Goal: Task Accomplishment & Management: Use online tool/utility

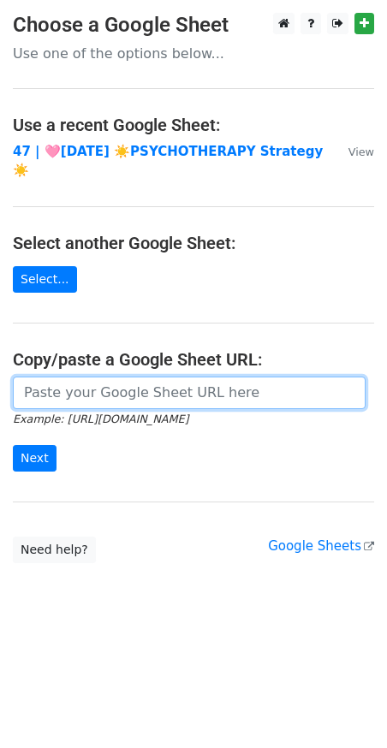
click at [120, 377] on input "url" at bounding box center [189, 393] width 353 height 33
paste input "[URL][DOMAIN_NAME]"
type input "https://docs.google.com/spreadsheets/d/1Imikty7dJikL152VchffQyD4wXAKZdc2ekWnGQG…"
click at [13, 445] on input "Next" at bounding box center [35, 458] width 44 height 27
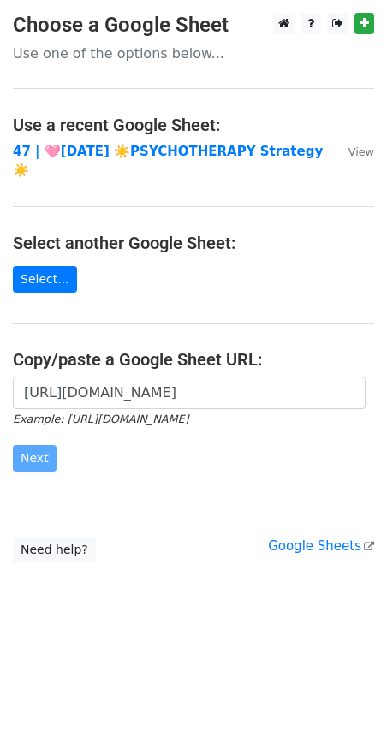
scroll to position [0, 0]
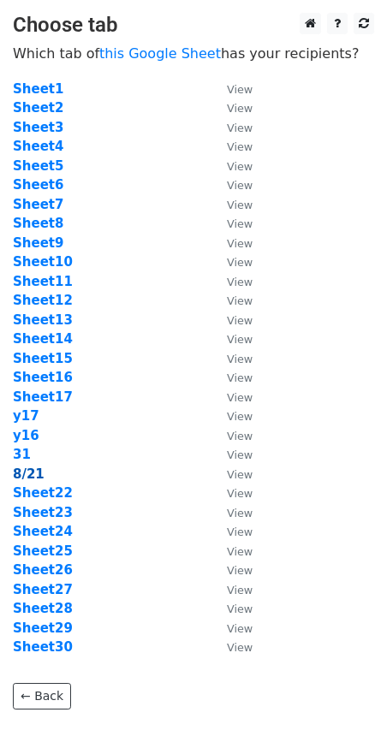
click at [27, 473] on strong "8/21" at bounding box center [29, 474] width 32 height 15
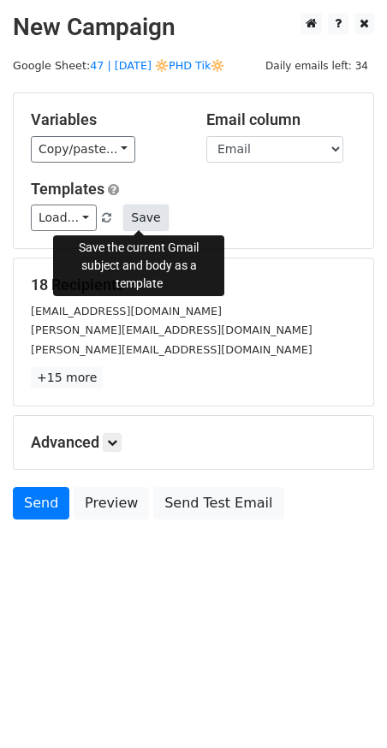
click at [140, 224] on button "Save" at bounding box center [145, 218] width 45 height 27
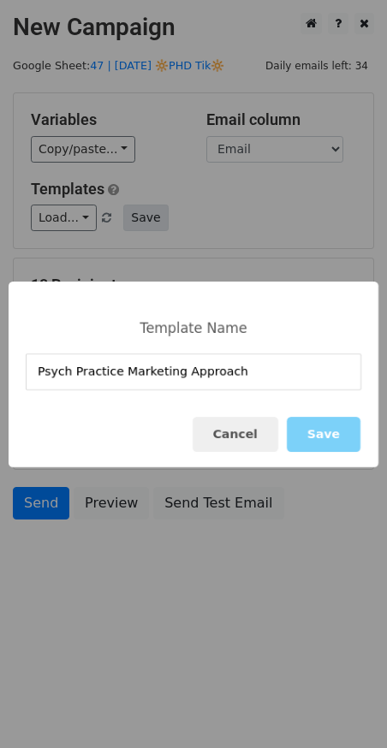
type input "Psych Practice Marketing Approach"
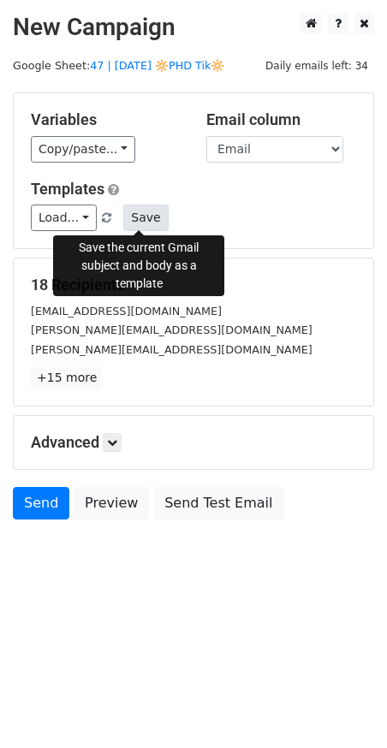
click at [150, 218] on button "Save" at bounding box center [145, 218] width 45 height 27
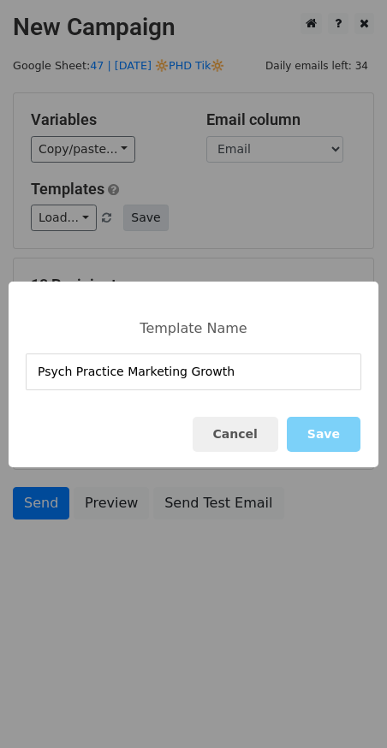
type input "Psych Practice Marketing Growth"
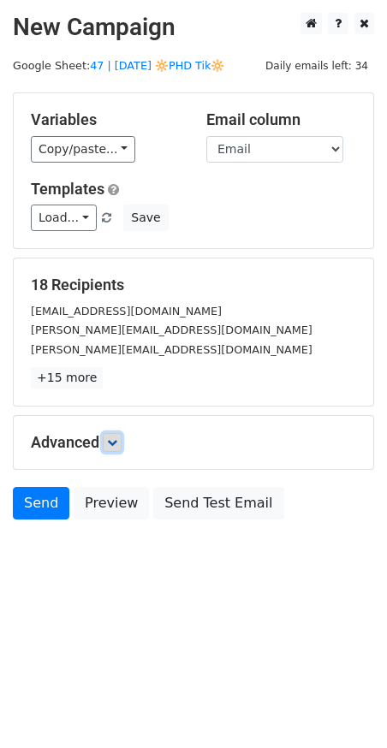
click at [122, 447] on link at bounding box center [112, 442] width 19 height 19
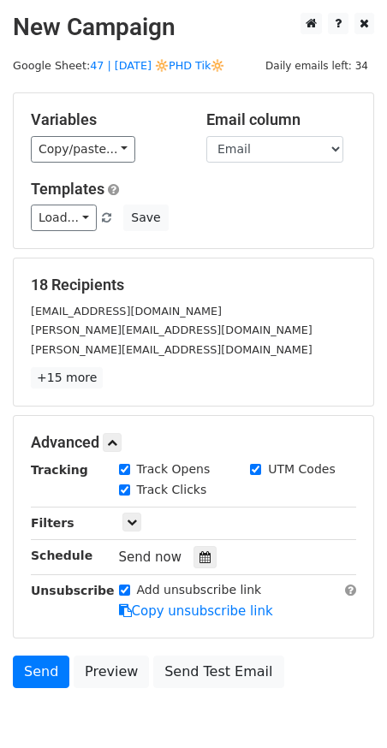
click at [216, 569] on div "Tracking Track Opens UTM Codes Track Clicks Filters Only include spreadsheet ro…" at bounding box center [193, 541] width 325 height 160
click at [204, 554] on div at bounding box center [204, 557] width 23 height 22
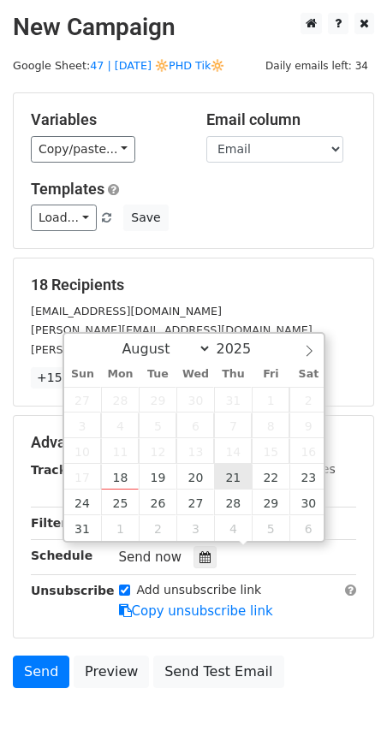
type input "2025-08-21 12:00"
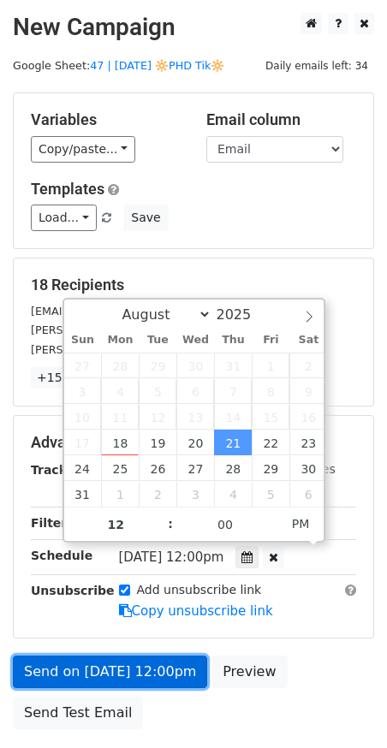
click at [119, 657] on link "Send on Aug 21 at 12:00pm" at bounding box center [110, 672] width 194 height 33
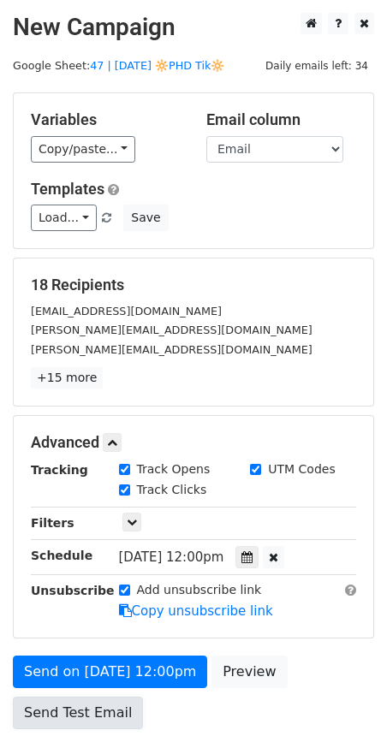
click at [68, 699] on link "Send Test Email" at bounding box center [78, 713] width 130 height 33
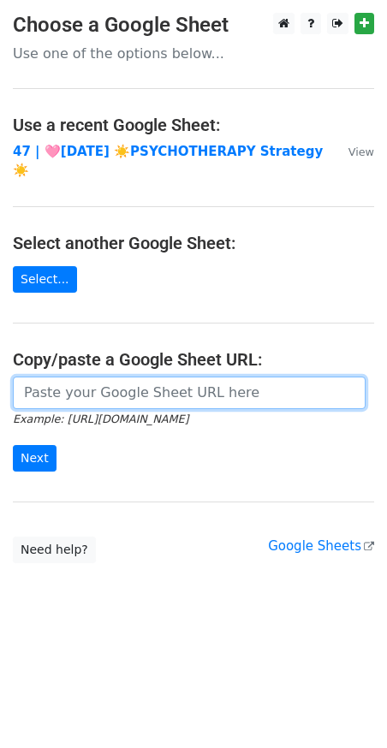
click at [98, 377] on input "url" at bounding box center [189, 393] width 353 height 33
paste input "Psych Practice Marketing Growth"
paste input "https://docs.google.com/spreadsheets/d/1Imikty7dJikL152VchffQyD4wXAKZdc2ekWnGQG…"
type input "https://docs.google.com/spreadsheets/d/1Imikty7dJikL152VchffQyD4wXAKZdc2ekWnGQG…"
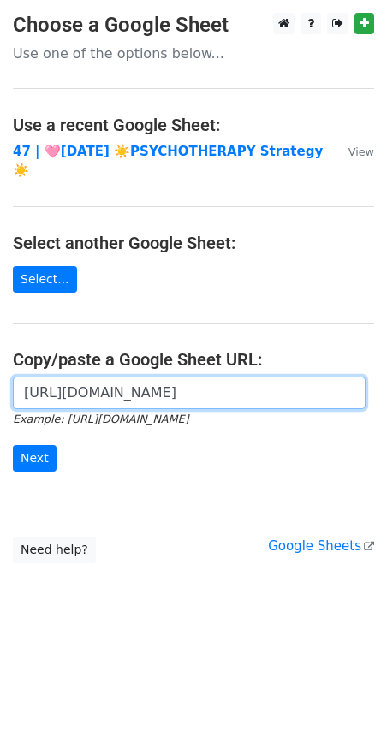
click at [13, 445] on input "Next" at bounding box center [35, 458] width 44 height 27
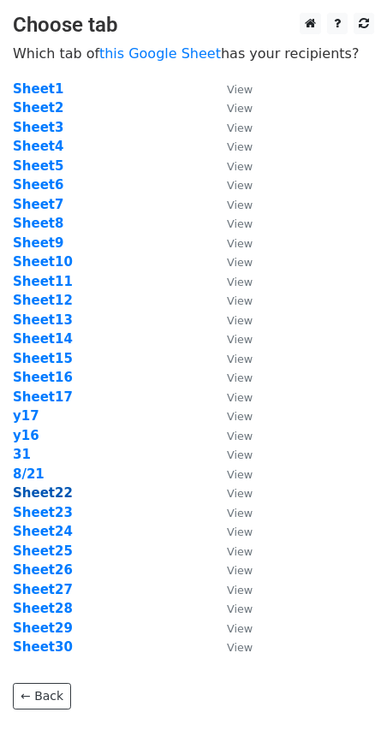
click at [52, 493] on strong "Sheet22" at bounding box center [43, 492] width 60 height 15
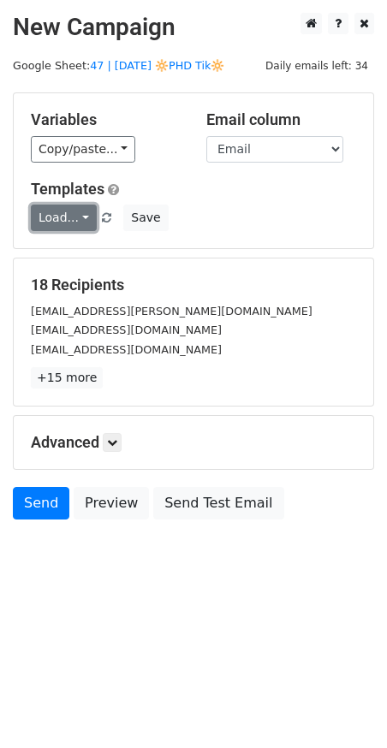
click at [53, 220] on link "Load..." at bounding box center [64, 218] width 66 height 27
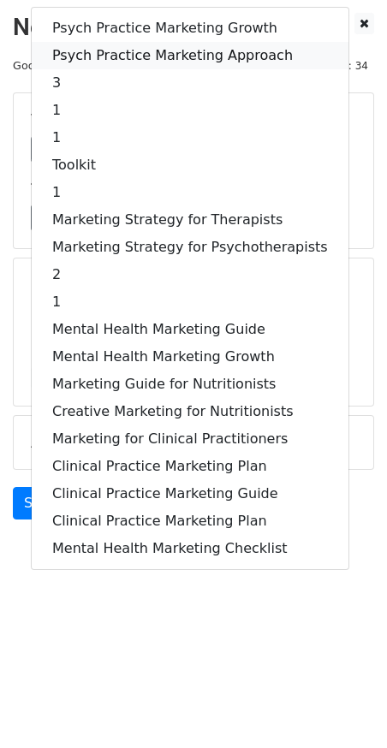
click at [161, 47] on link "Psych Practice Marketing Approach" at bounding box center [190, 55] width 317 height 27
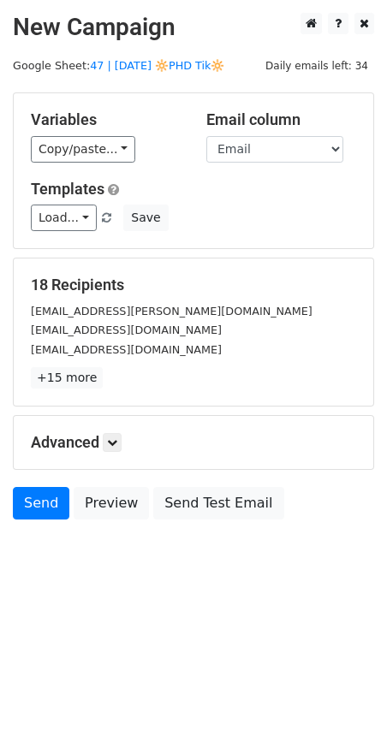
click at [113, 449] on div "Advanced Tracking Track Opens UTM Codes Track Clicks Filters Only include sprea…" at bounding box center [194, 442] width 360 height 53
click at [116, 438] on icon at bounding box center [112, 443] width 10 height 10
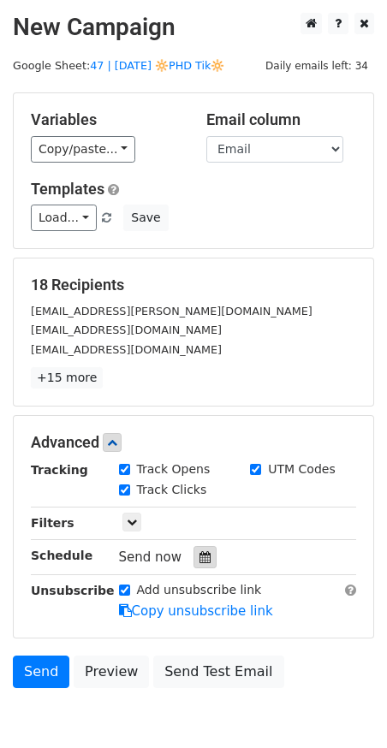
click at [204, 551] on div at bounding box center [204, 557] width 23 height 22
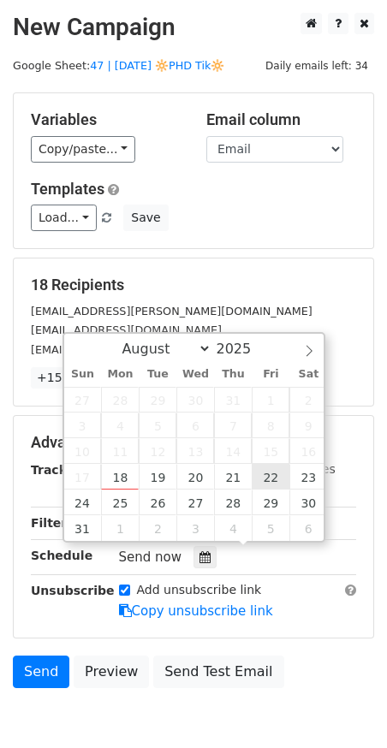
type input "2025-08-22 12:00"
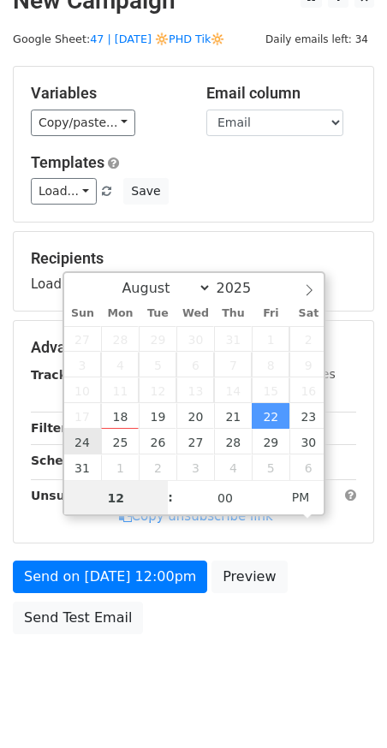
scroll to position [51, 0]
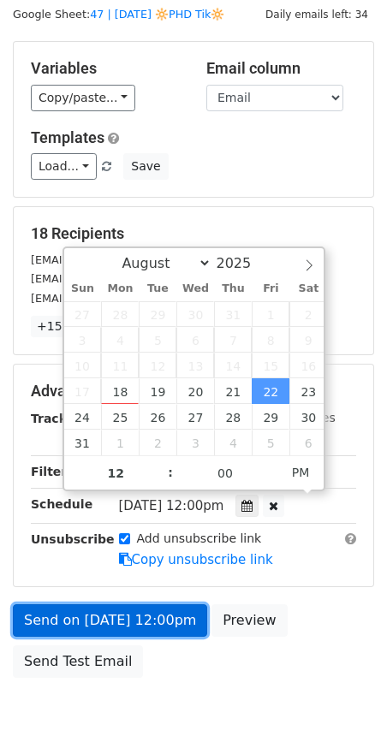
click at [44, 613] on link "Send on Aug 22 at 12:00pm" at bounding box center [110, 620] width 194 height 33
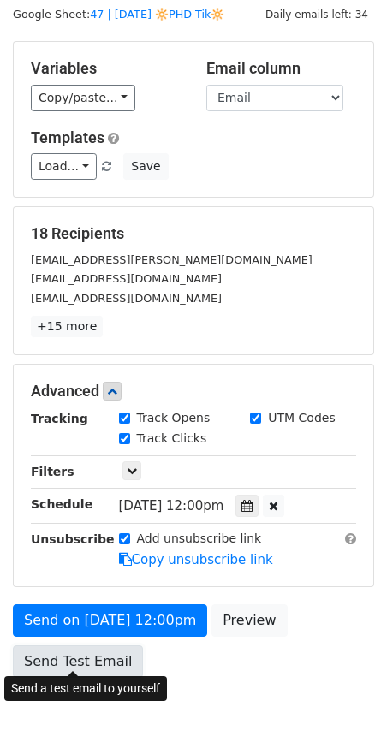
click at [44, 646] on link "Send Test Email" at bounding box center [78, 662] width 130 height 33
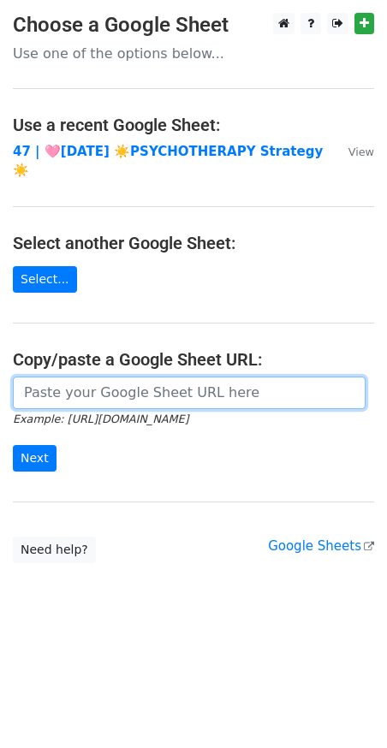
click at [105, 377] on input "url" at bounding box center [189, 393] width 353 height 33
paste input "[URL][DOMAIN_NAME]"
type input "[URL][DOMAIN_NAME]"
click at [13, 445] on input "Next" at bounding box center [35, 458] width 44 height 27
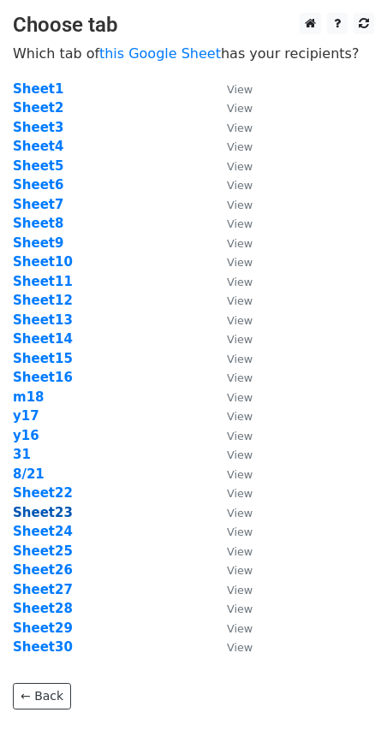
click at [31, 515] on strong "Sheet23" at bounding box center [43, 512] width 60 height 15
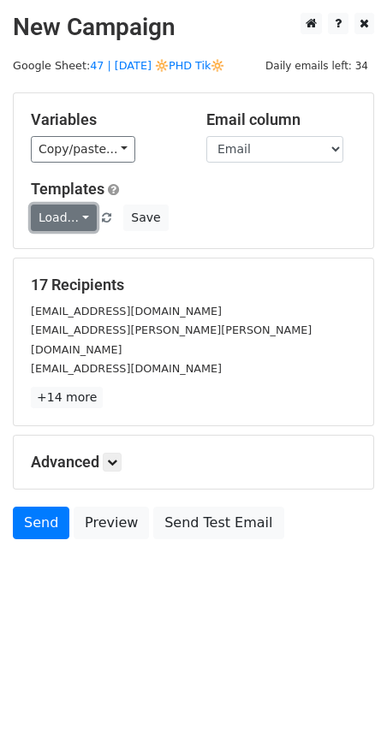
click at [73, 208] on link "Load..." at bounding box center [64, 218] width 66 height 27
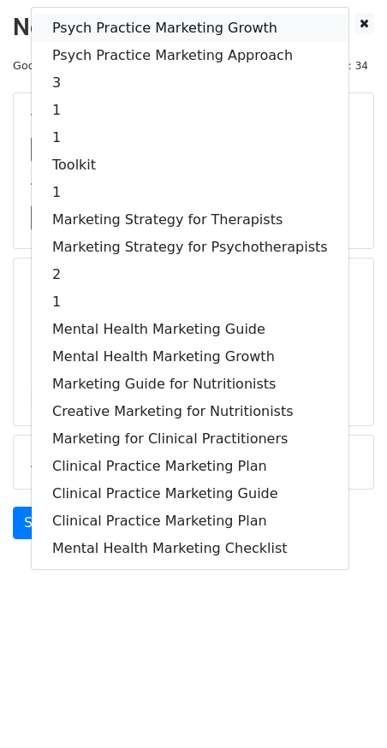
click at [108, 25] on link "Psych Practice Marketing Growth" at bounding box center [190, 28] width 317 height 27
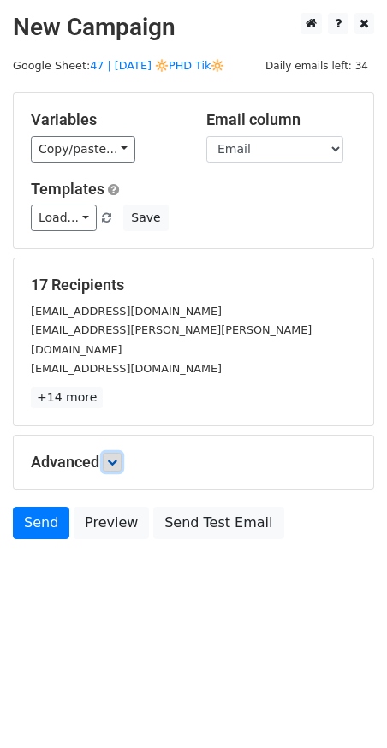
click at [114, 453] on link at bounding box center [112, 462] width 19 height 19
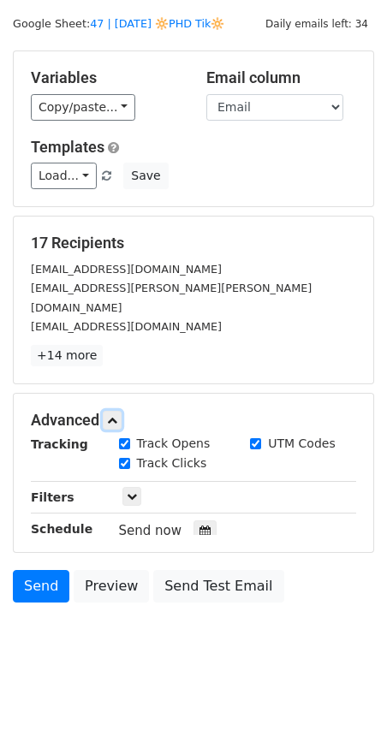
scroll to position [80, 0]
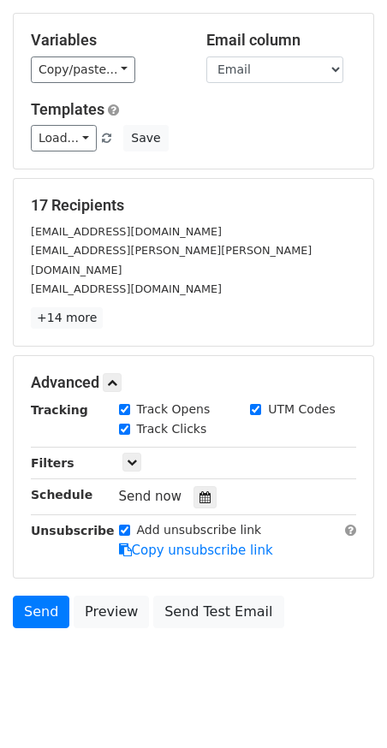
click at [186, 457] on div "Tracking Track Opens UTM Codes Track Clicks Filters Only include spreadsheet ro…" at bounding box center [193, 481] width 325 height 160
click at [194, 486] on div at bounding box center [204, 497] width 23 height 22
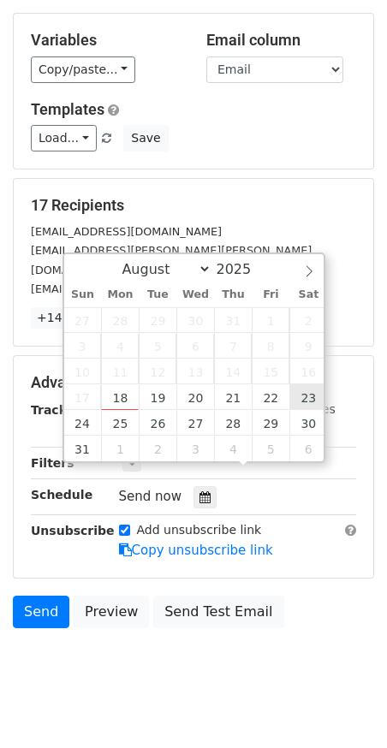
type input "2025-08-23 12:00"
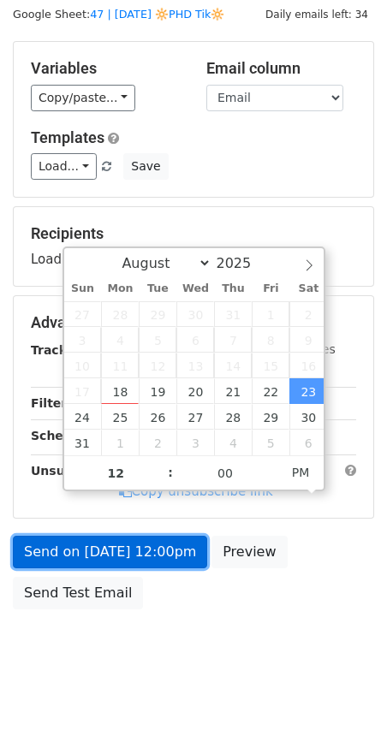
click at [81, 562] on link "Send on Aug 23 at 12:00pm" at bounding box center [110, 552] width 194 height 33
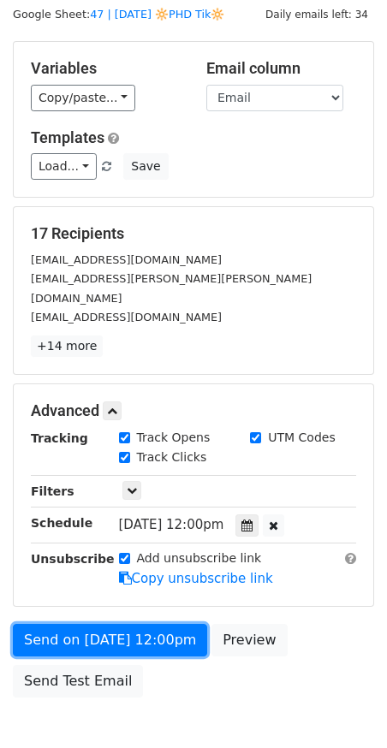
click at [80, 624] on link "Send on Aug 23 at 12:00pm" at bounding box center [110, 640] width 194 height 33
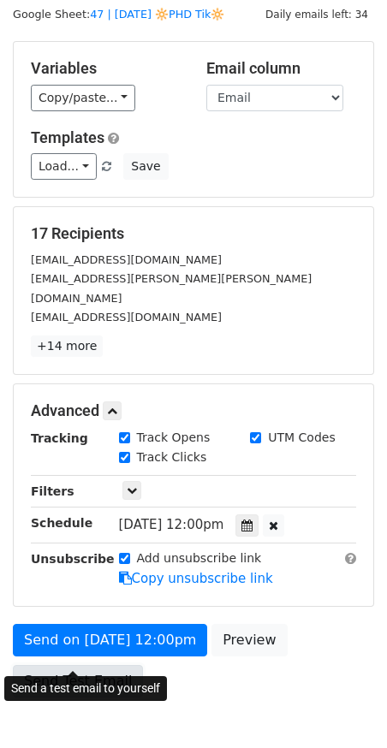
click at [80, 665] on link "Send Test Email" at bounding box center [78, 681] width 130 height 33
